Goal: Task Accomplishment & Management: Manage account settings

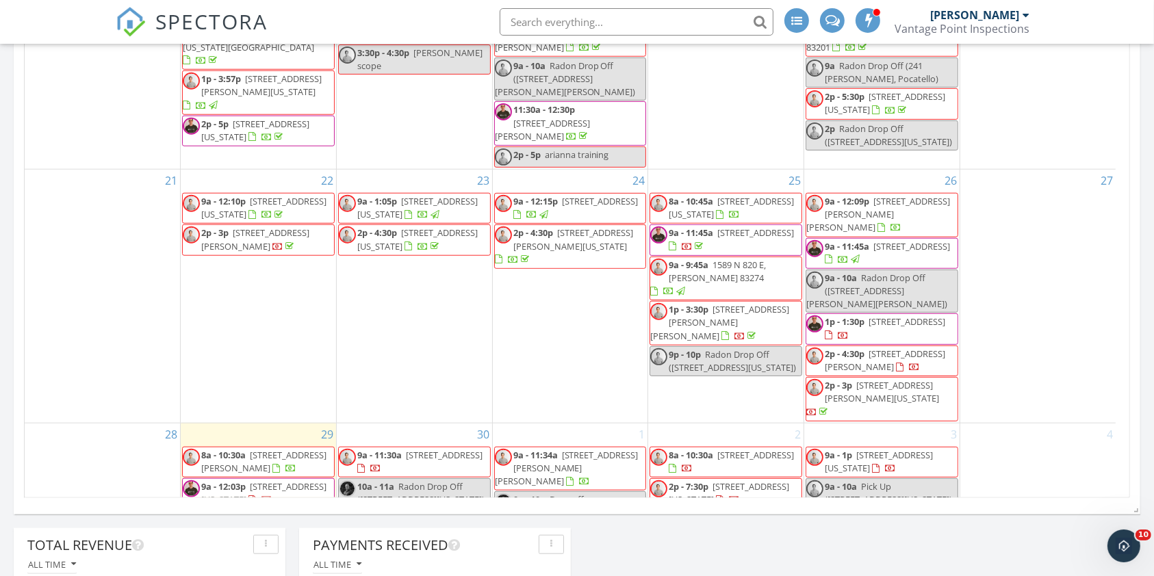
scroll to position [1409, 0]
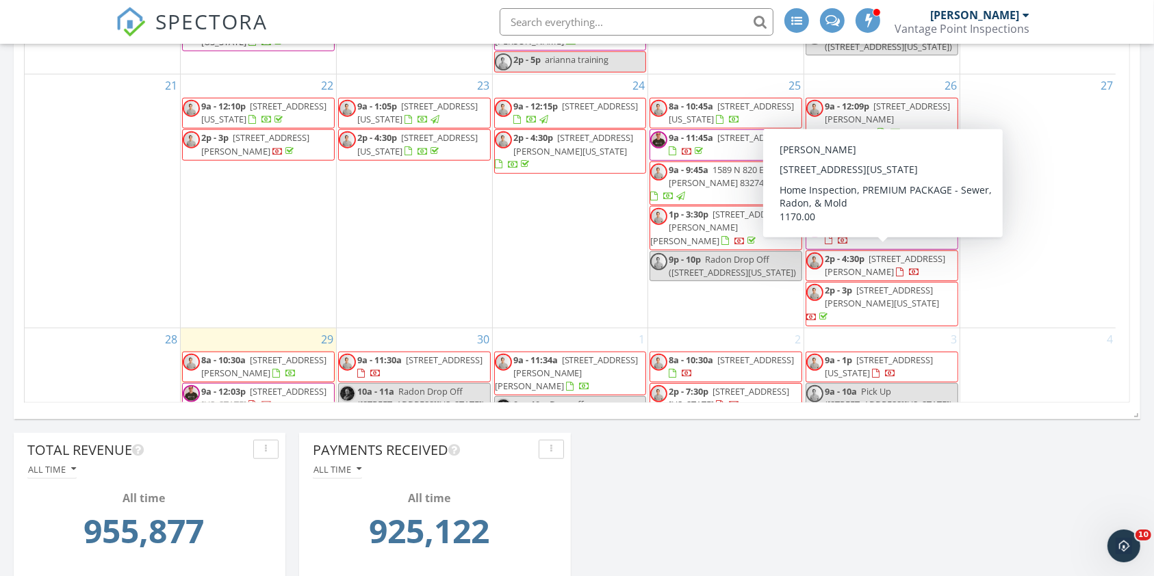
click at [876, 354] on span "9a - 1p 635 Butterfly Dr, Idaho Falls 83401" at bounding box center [881, 367] width 151 height 27
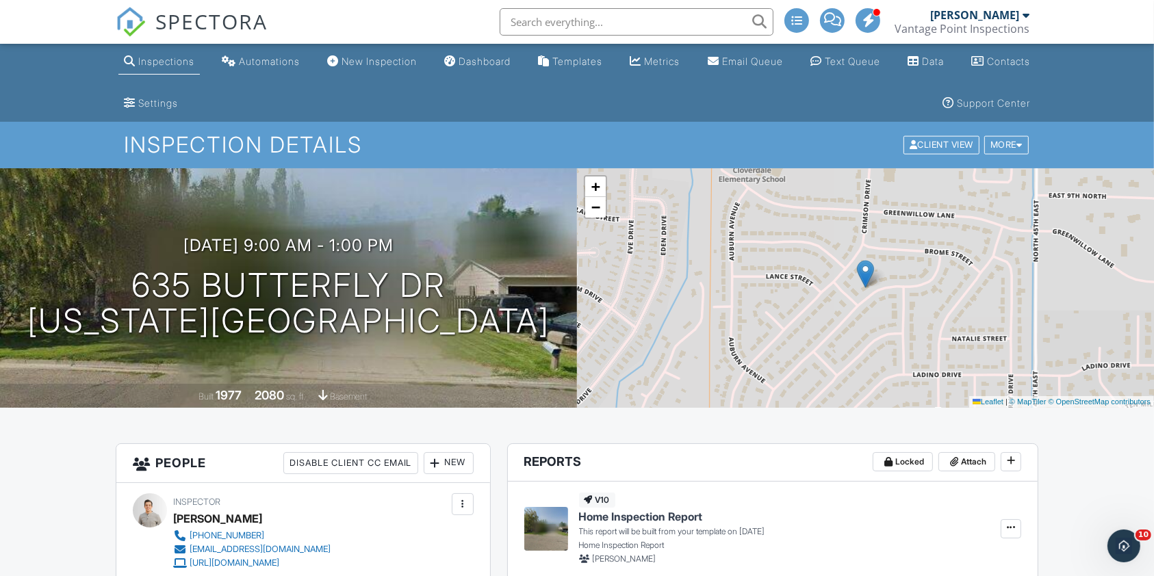
click at [189, 18] on span "SPECTORA" at bounding box center [211, 21] width 112 height 29
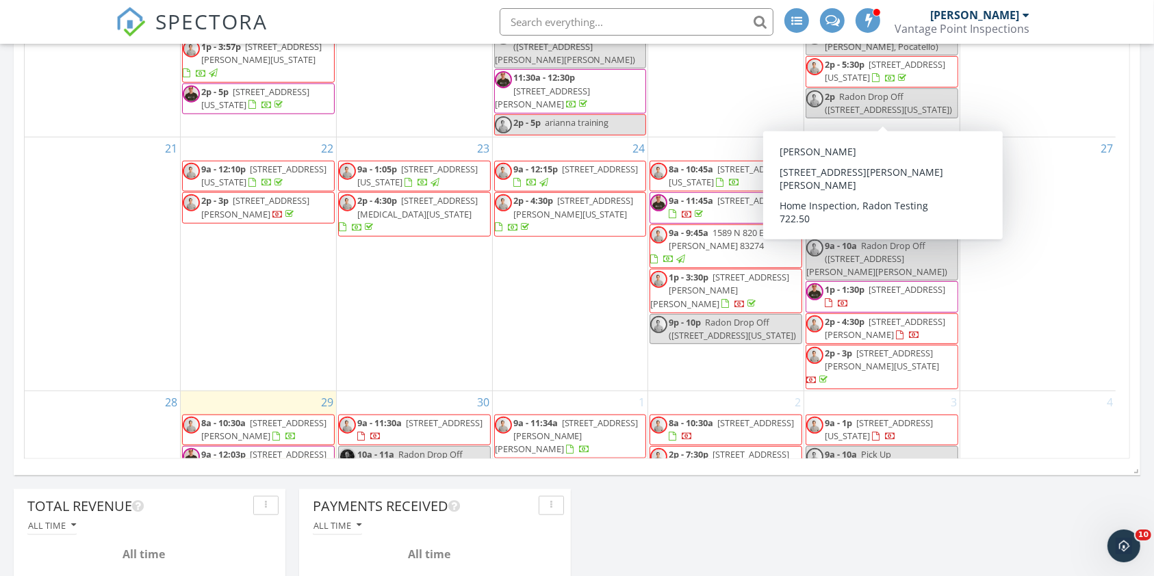
click at [837, 163] on span "9a - 12:09p" at bounding box center [847, 169] width 44 height 12
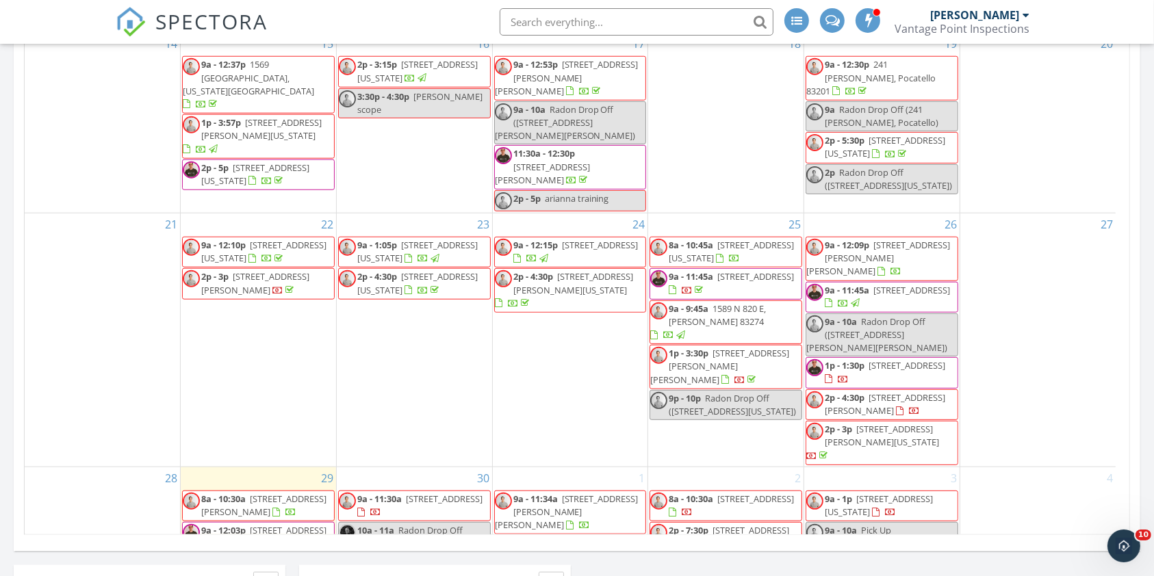
click at [606, 537] on div "9a - 10a Drop off ([STREET_ADDRESS][US_STATE])" at bounding box center [570, 550] width 151 height 26
click at [495, 489] on div at bounding box center [577, 288] width 1154 height 576
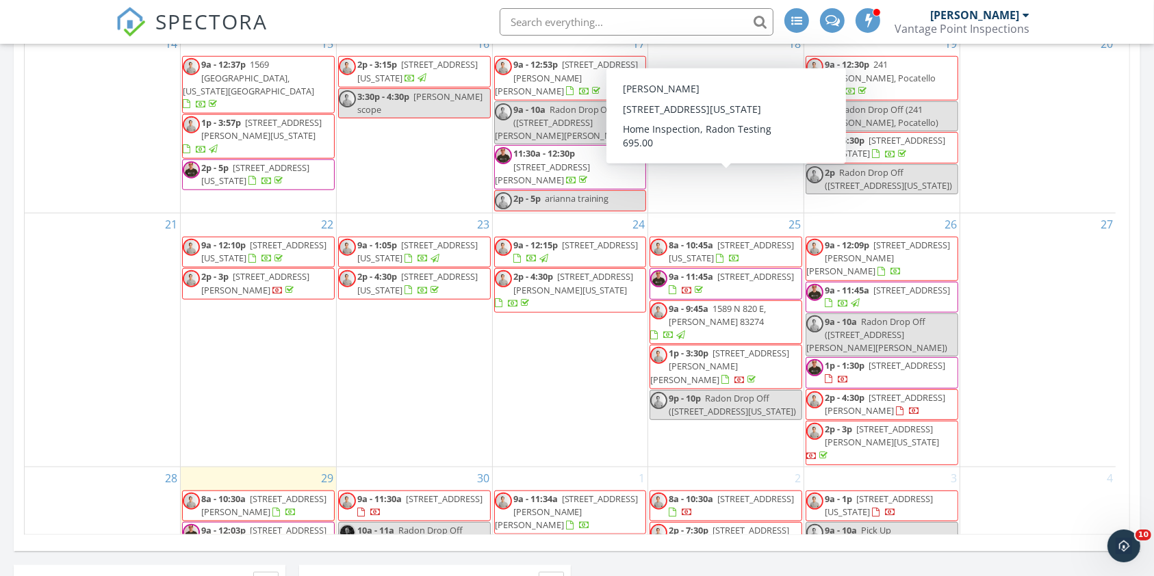
click at [786, 239] on span "8a - 10:45a 660 Butterfly Dr, Idaho Falls 83401" at bounding box center [725, 252] width 151 height 27
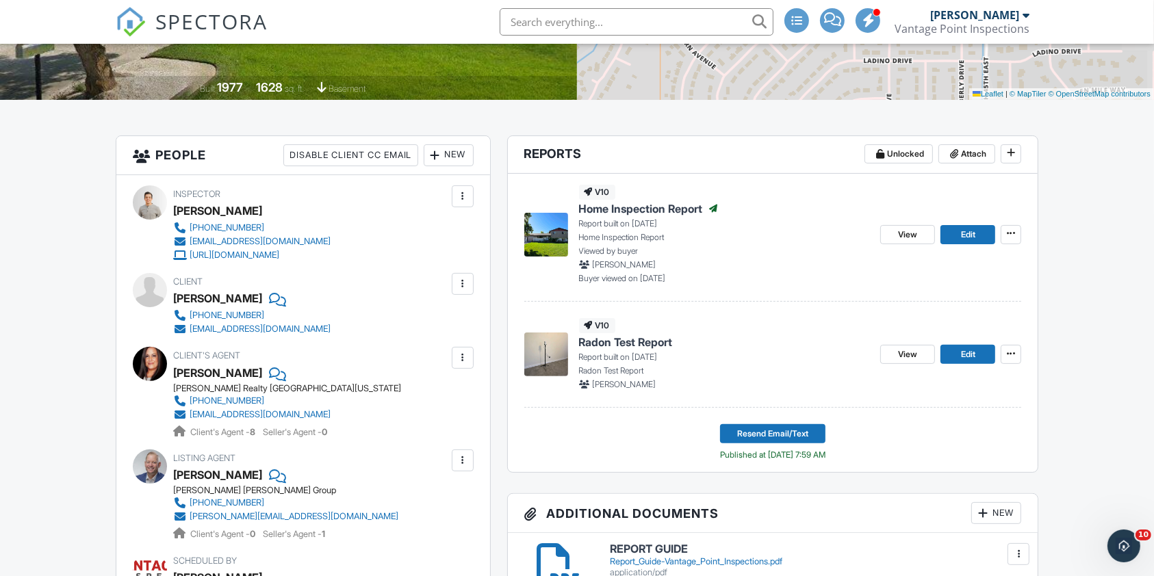
scroll to position [311, 0]
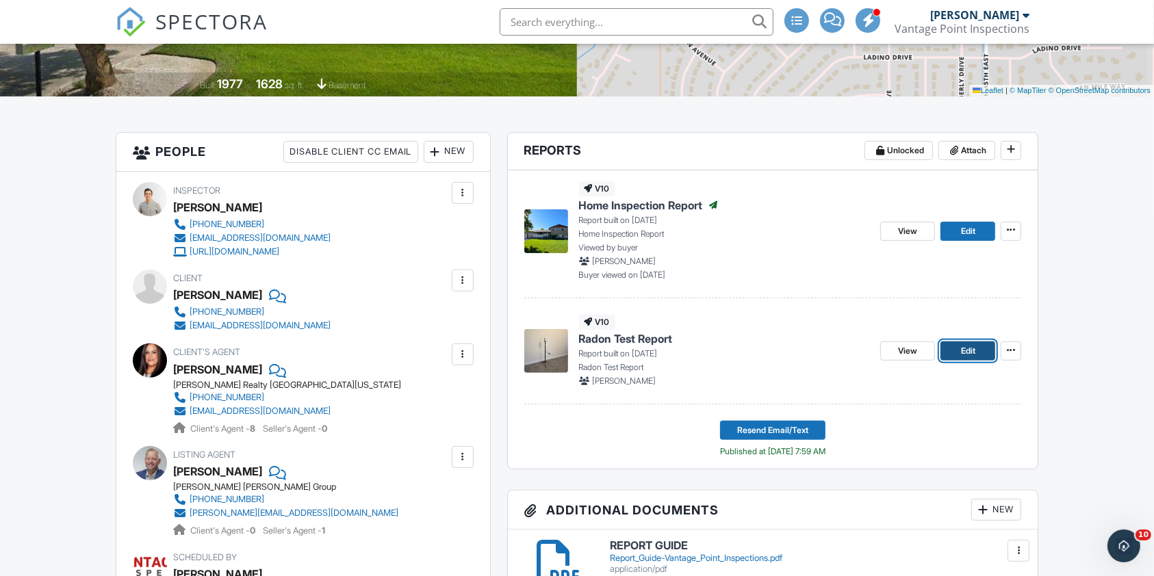
click at [966, 351] on span "Edit" at bounding box center [968, 351] width 14 height 14
